Goal: Task Accomplishment & Management: Manage account settings

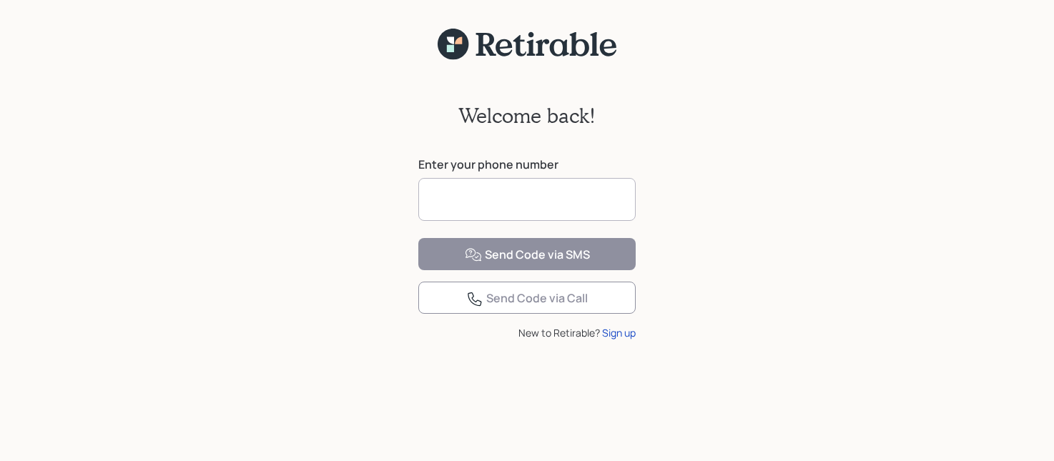
click at [580, 194] on input at bounding box center [526, 199] width 217 height 43
type input "**********"
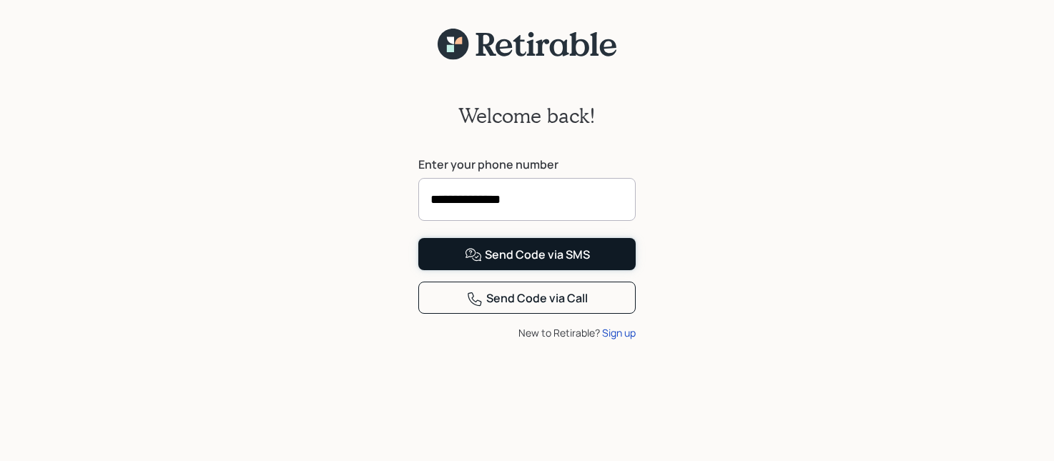
click at [526, 264] on div "Send Code via SMS" at bounding box center [527, 255] width 125 height 17
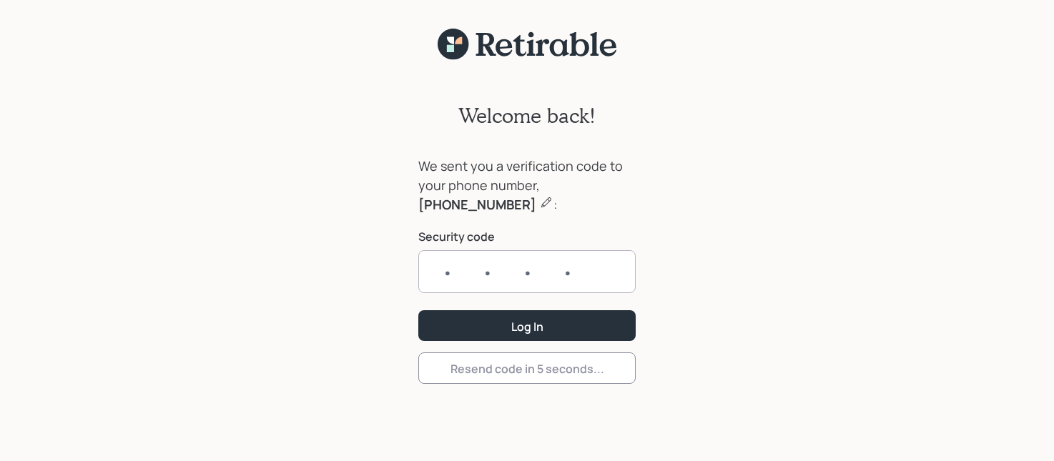
click at [493, 275] on input "text" at bounding box center [526, 271] width 217 height 43
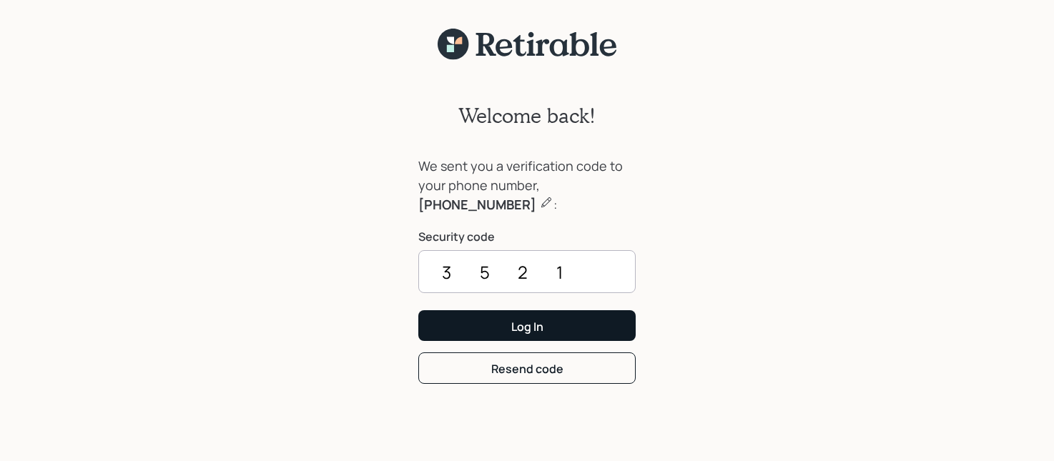
type input "3521"
click at [540, 320] on div "Log In" at bounding box center [527, 327] width 32 height 16
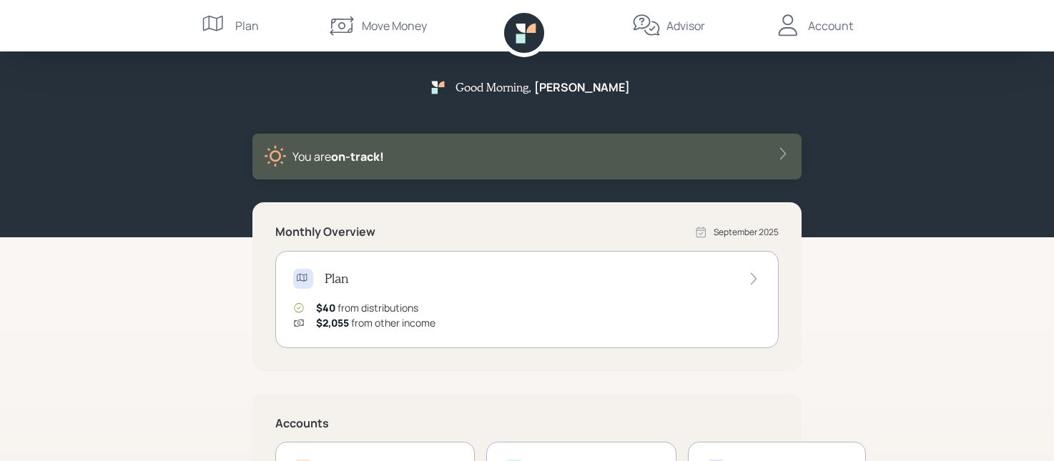
click at [753, 275] on icon at bounding box center [753, 279] width 14 height 14
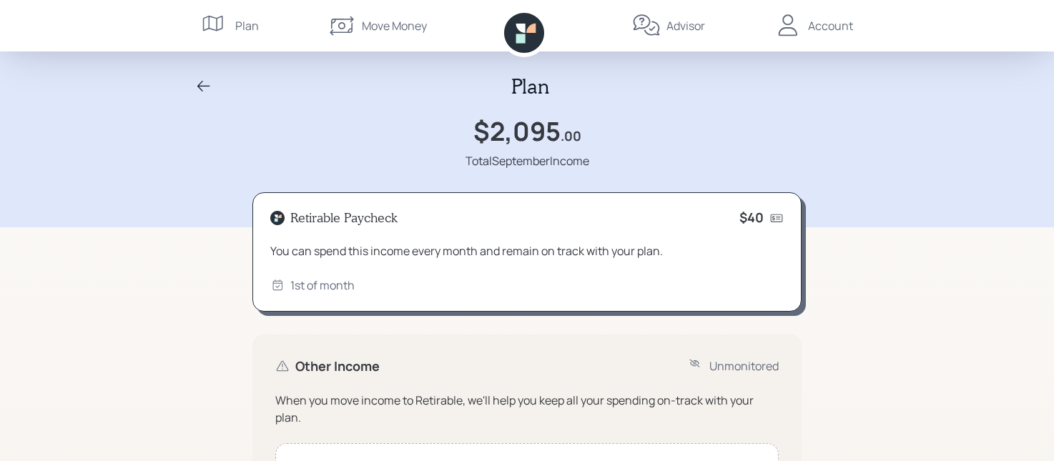
click at [250, 26] on div "Plan" at bounding box center [247, 25] width 24 height 17
click at [831, 21] on div "Account" at bounding box center [830, 25] width 45 height 17
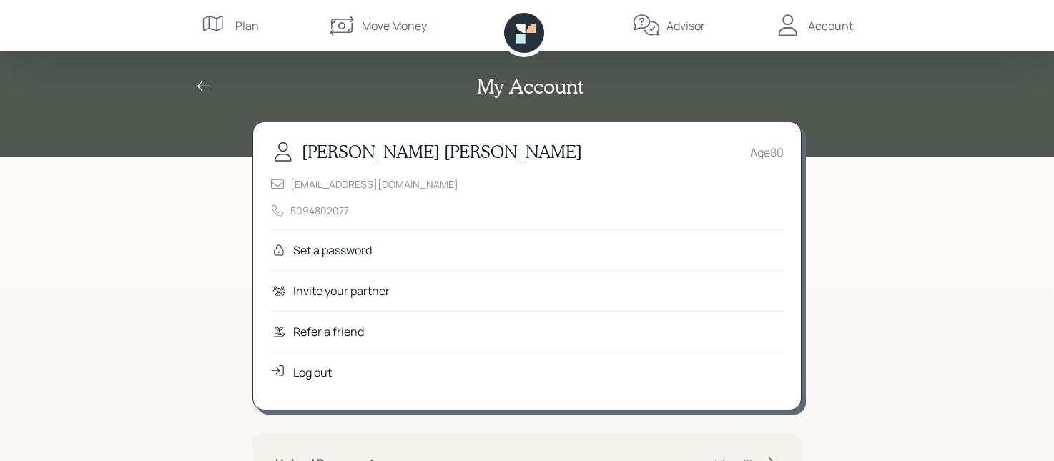
click at [530, 26] on icon at bounding box center [524, 33] width 40 height 40
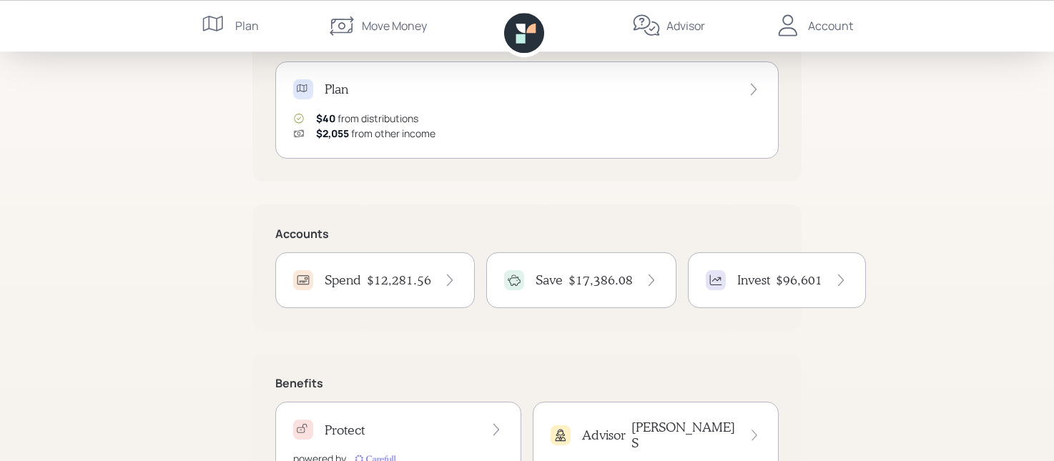
scroll to position [219, 0]
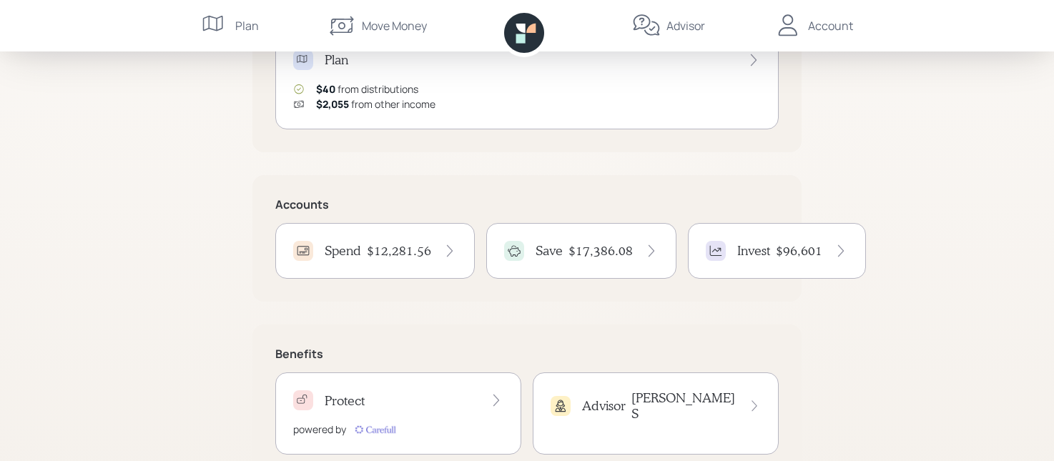
click at [834, 247] on icon at bounding box center [841, 251] width 14 height 14
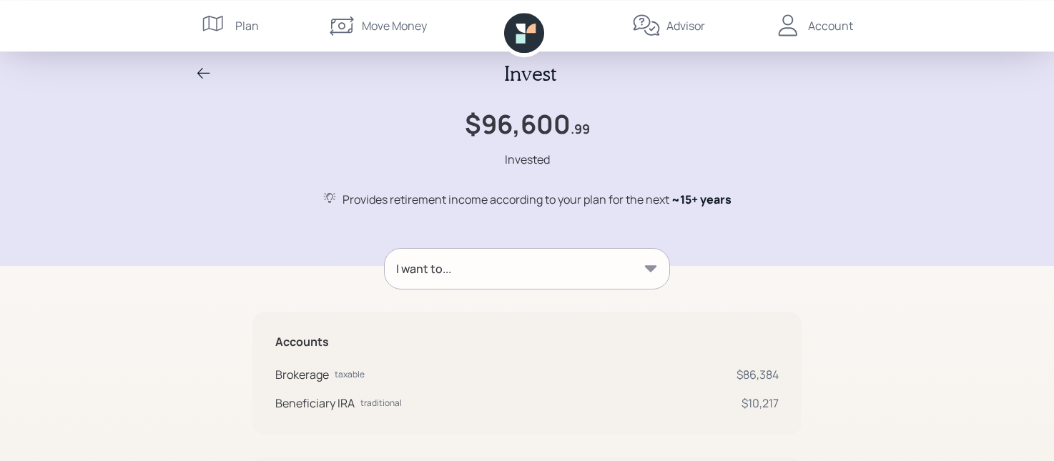
scroll to position [12, 0]
click at [648, 266] on icon at bounding box center [650, 269] width 14 height 14
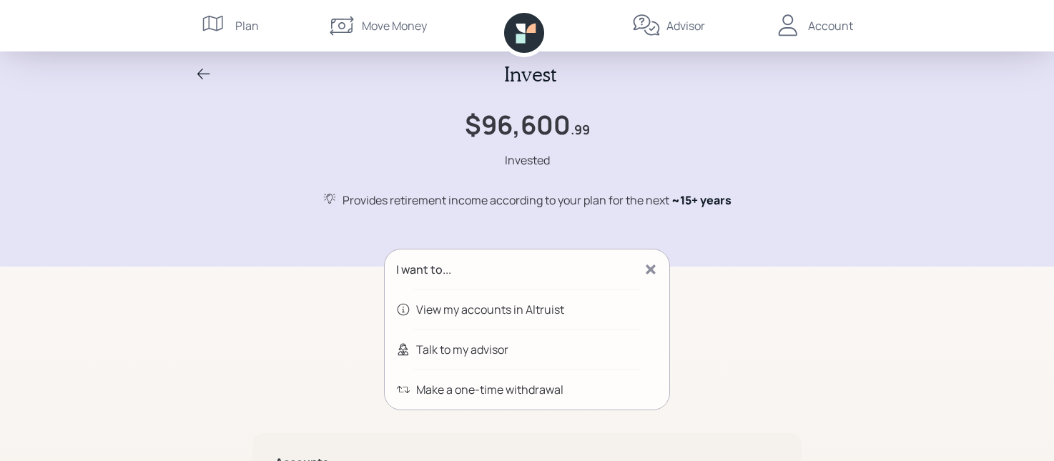
click at [505, 307] on div "View my accounts in Altruist" at bounding box center [490, 309] width 148 height 17
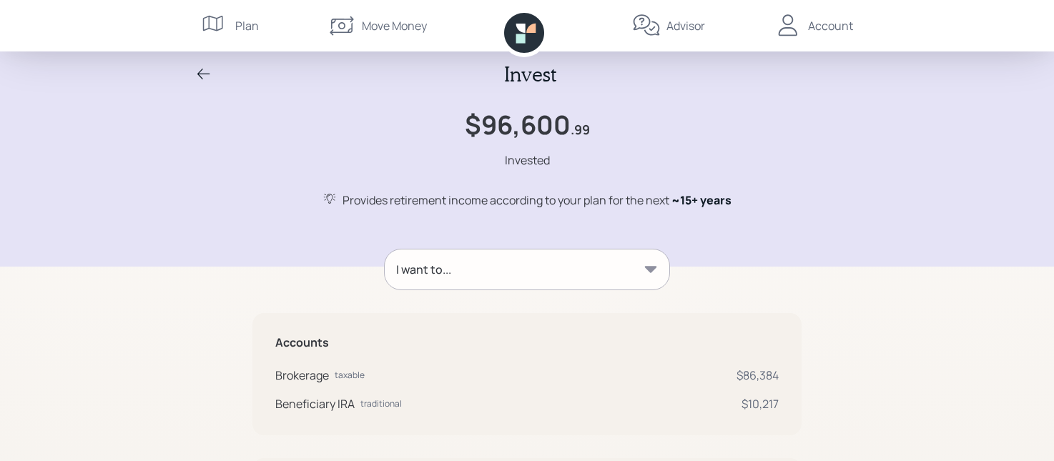
click at [847, 20] on div "Account" at bounding box center [830, 25] width 45 height 17
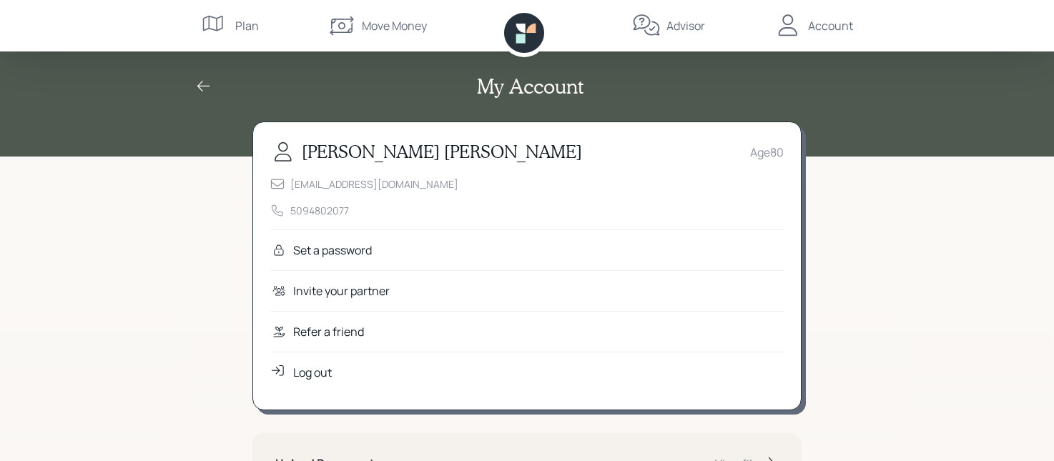
click at [305, 370] on div "Log out" at bounding box center [312, 372] width 39 height 17
